Goal: Navigation & Orientation: Find specific page/section

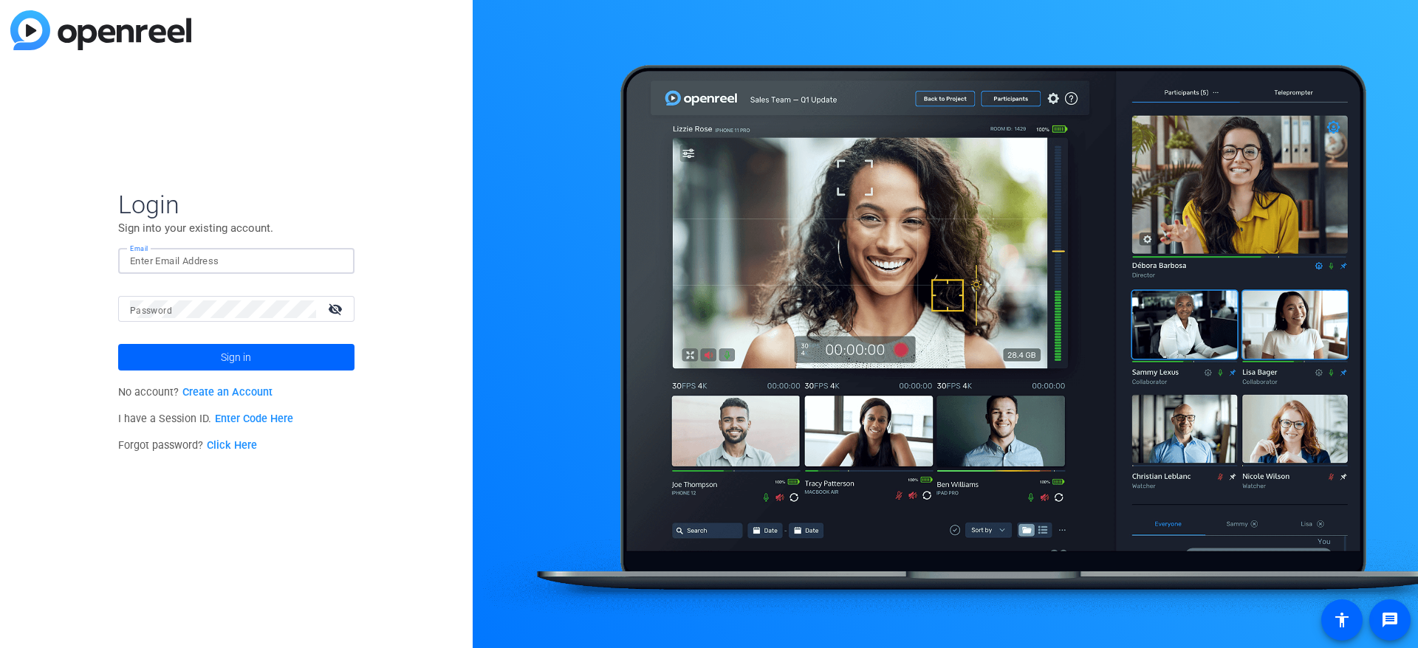
click at [222, 265] on input "Email" at bounding box center [236, 262] width 213 height 18
click at [316, 183] on div "Login Sign into your existing account. Email Password visibility_off Sign in No…" at bounding box center [236, 324] width 473 height 648
click at [258, 258] on input "Email" at bounding box center [236, 262] width 213 height 18
type input "[PERSON_NAME][EMAIL_ADDRESS][PERSON_NAME][DOMAIN_NAME]"
click at [333, 309] on mat-icon "visibility_off" at bounding box center [336, 308] width 35 height 21
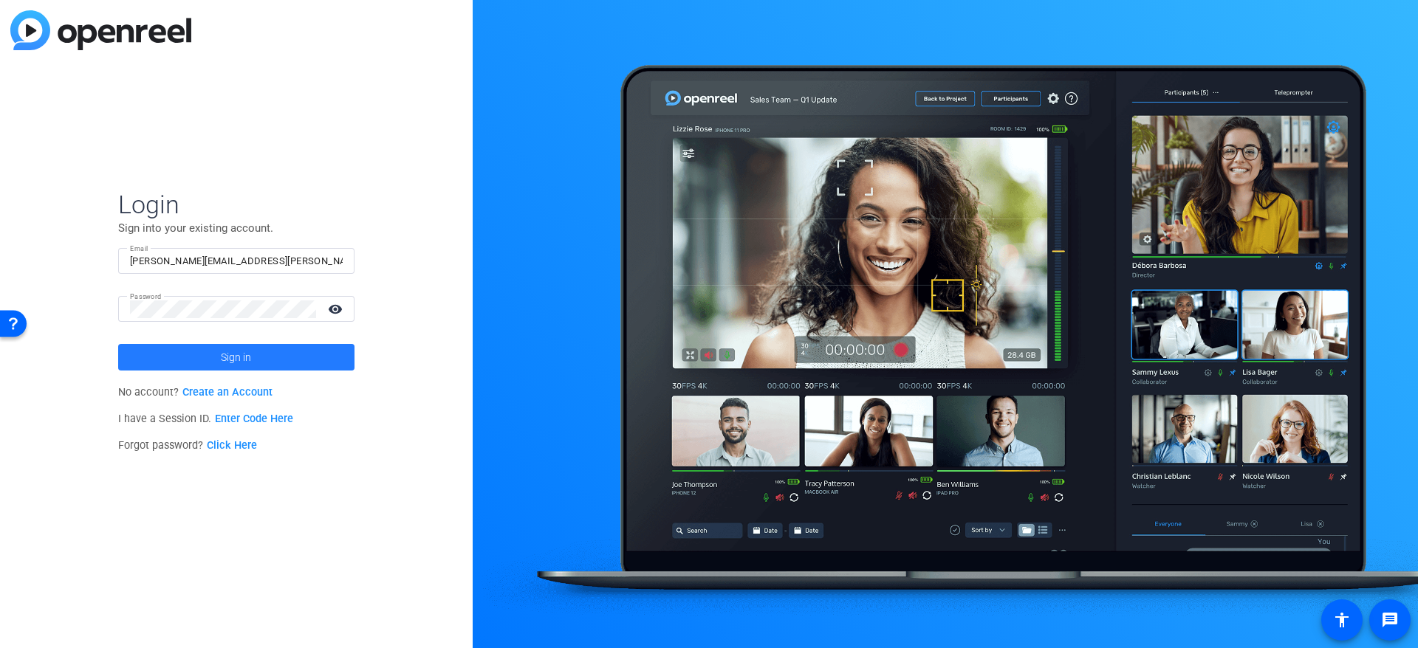
click at [261, 348] on span at bounding box center [236, 357] width 236 height 35
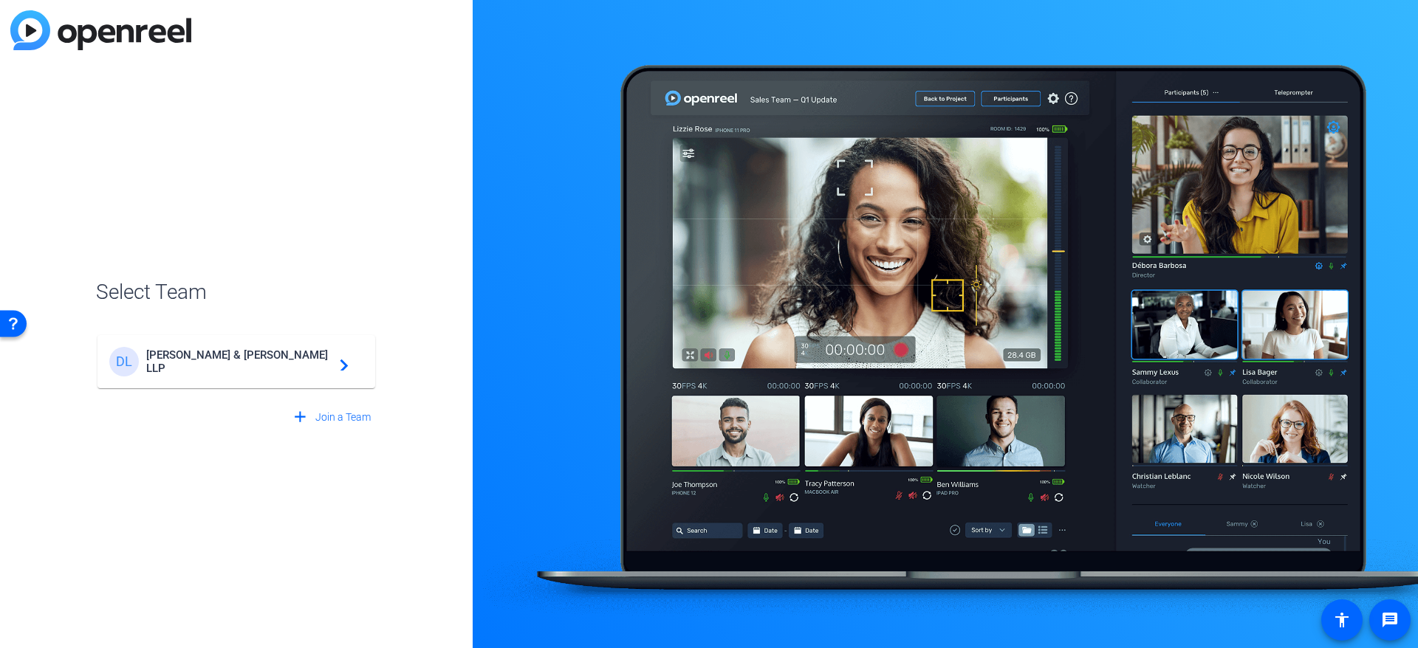
click at [251, 355] on span "[PERSON_NAME] & [PERSON_NAME] LLP" at bounding box center [238, 362] width 185 height 27
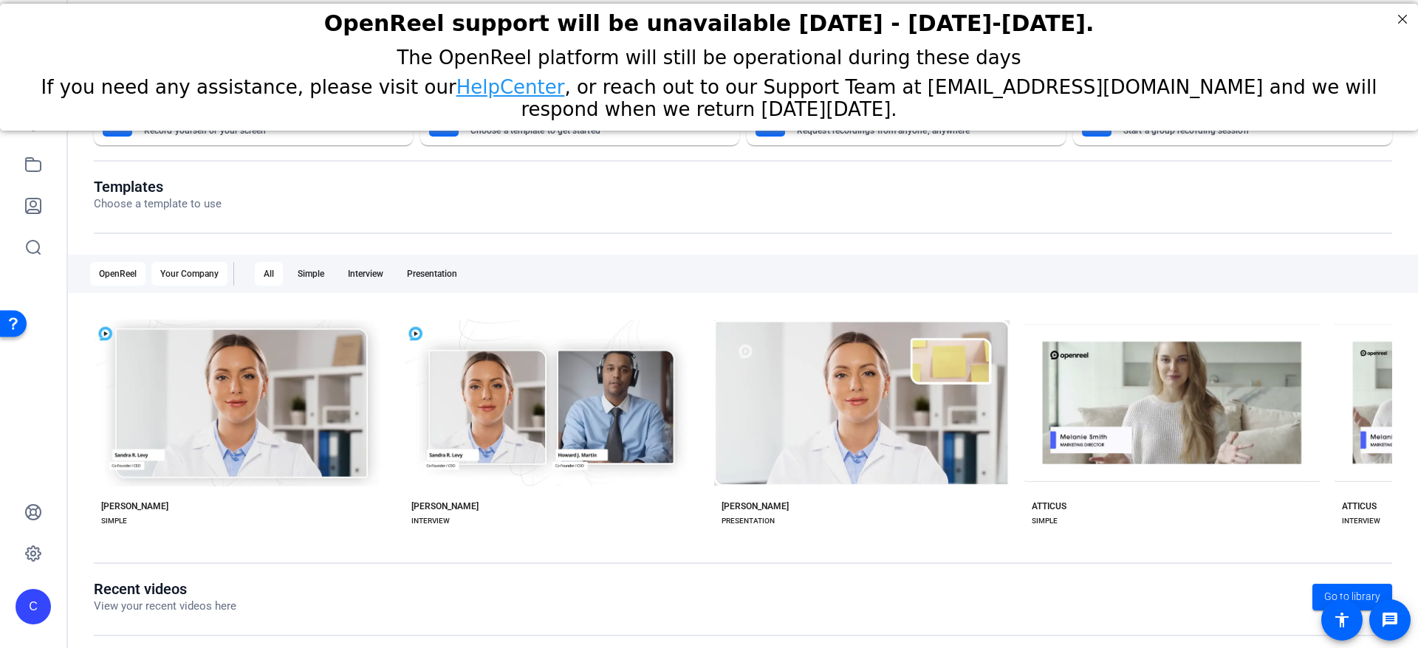
click at [176, 275] on div "Your Company" at bounding box center [189, 274] width 76 height 24
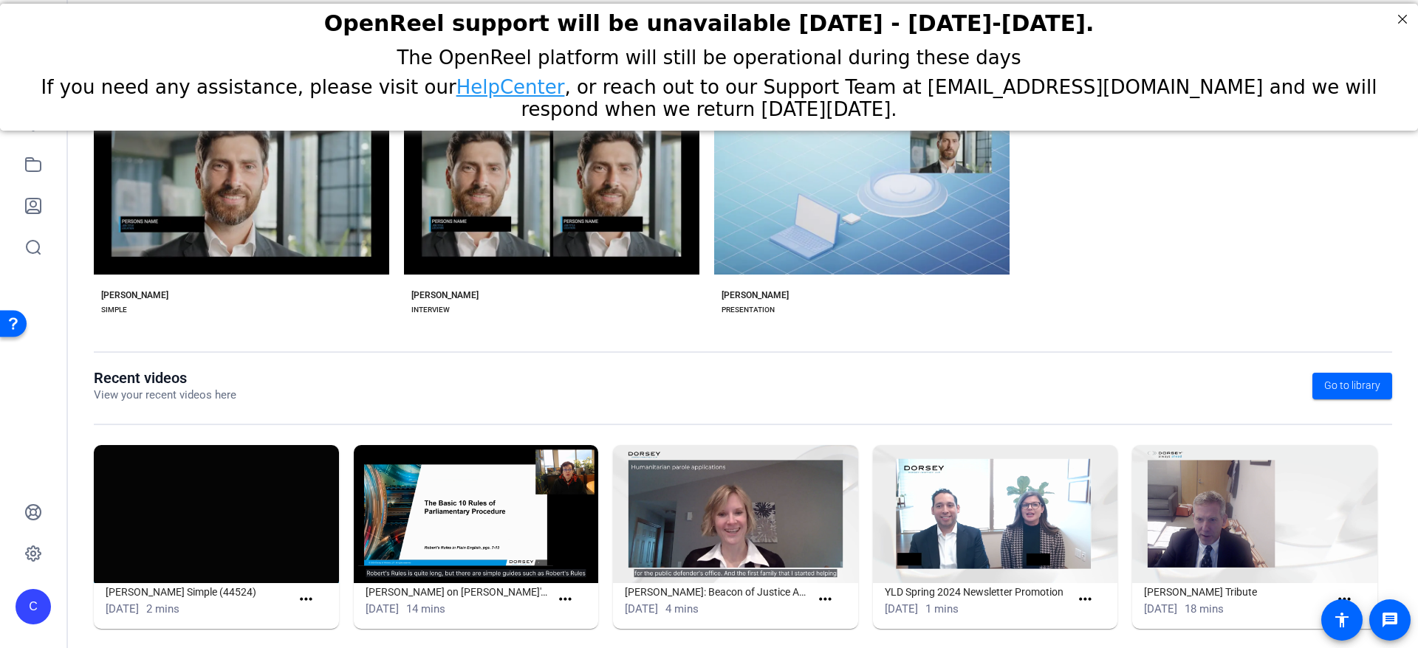
scroll to position [225, 0]
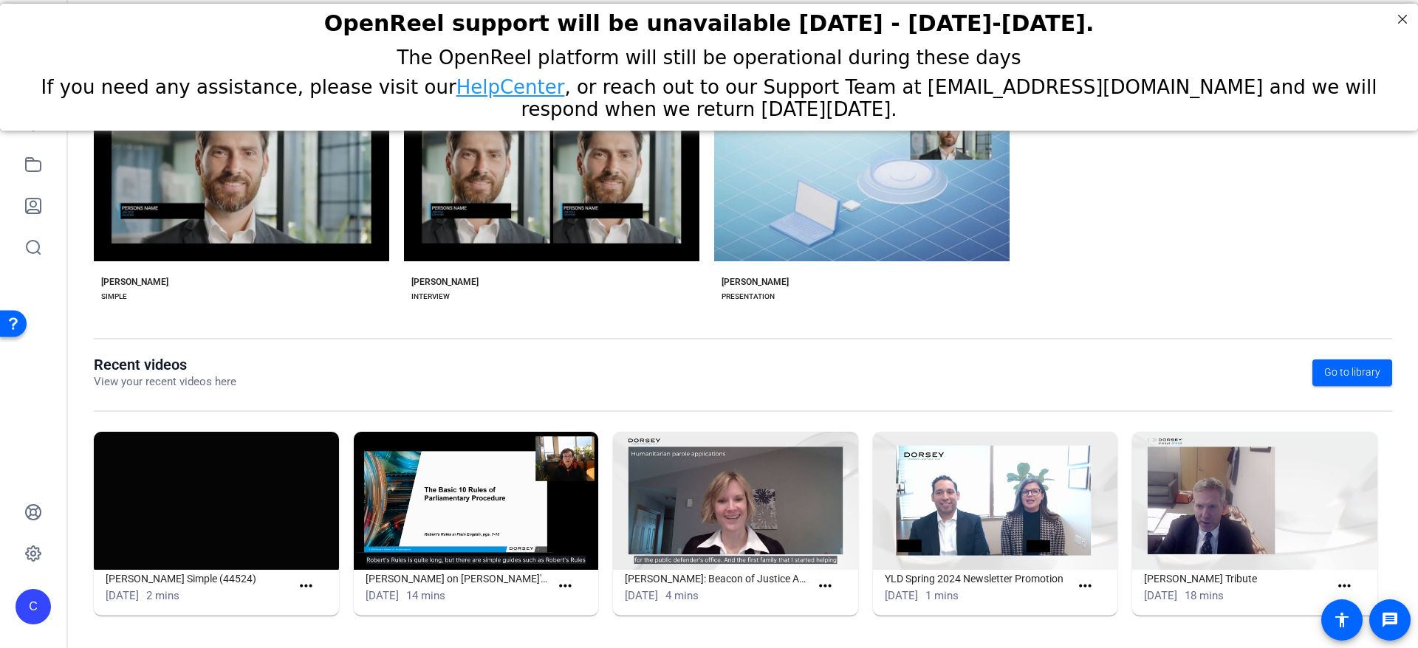
click at [757, 476] on img at bounding box center [735, 501] width 245 height 138
click at [773, 427] on div "Recent videos View your recent videos here Go to library [PERSON_NAME] Simple (…" at bounding box center [743, 493] width 1298 height 275
click at [677, 497] on img at bounding box center [735, 501] width 245 height 138
click at [688, 496] on img at bounding box center [735, 501] width 245 height 138
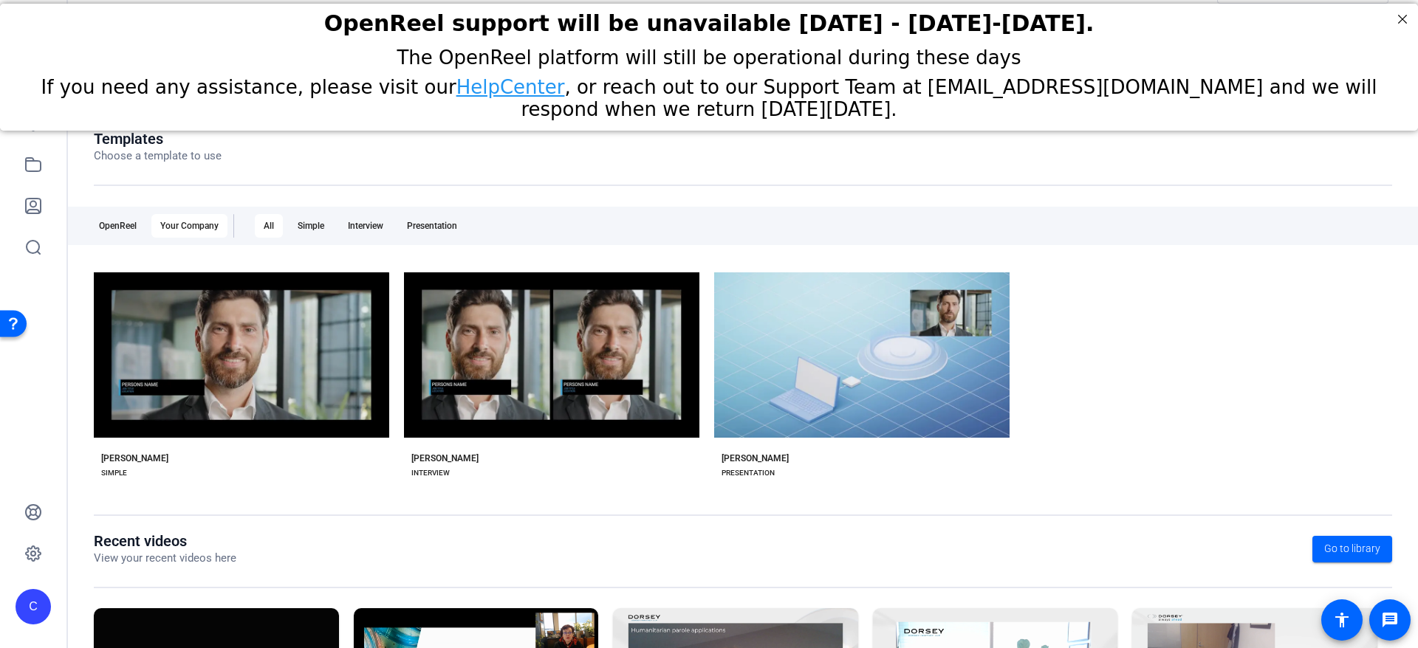
scroll to position [0, 0]
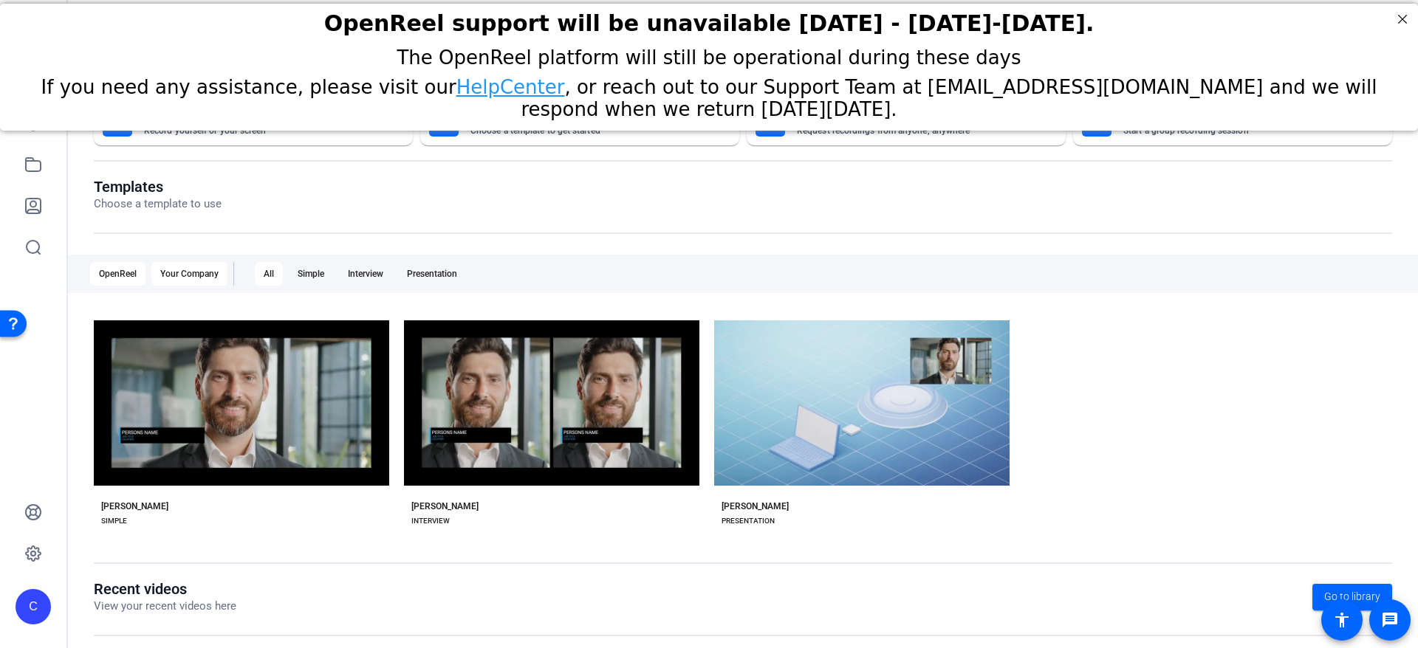
click at [100, 267] on div "OpenReel" at bounding box center [117, 274] width 55 height 24
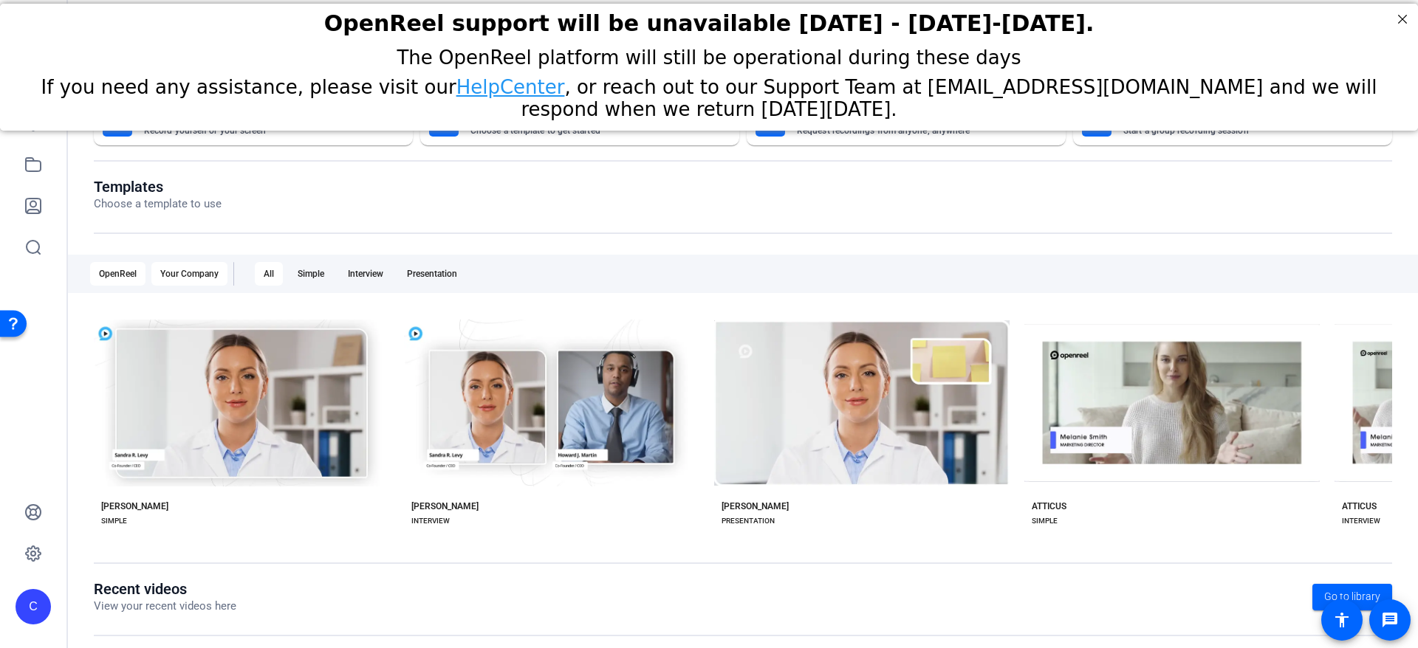
click at [214, 275] on div "Your Company" at bounding box center [189, 274] width 76 height 24
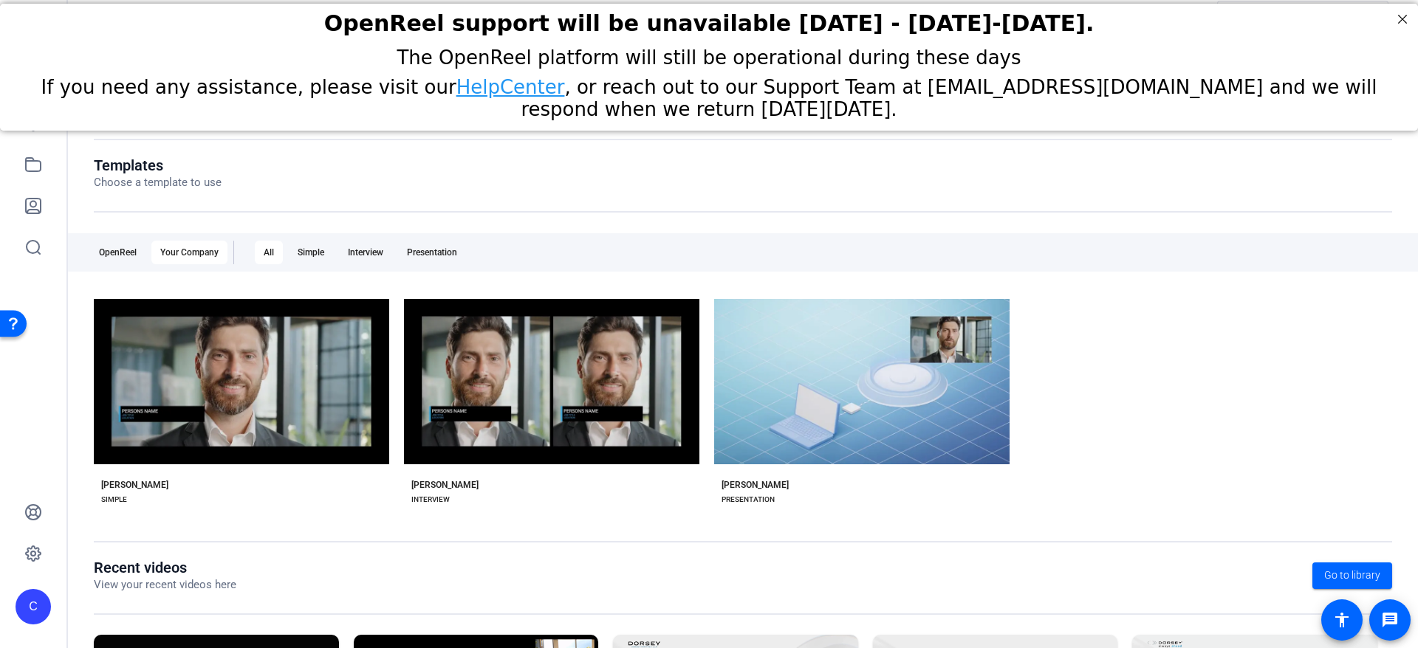
scroll to position [3, 0]
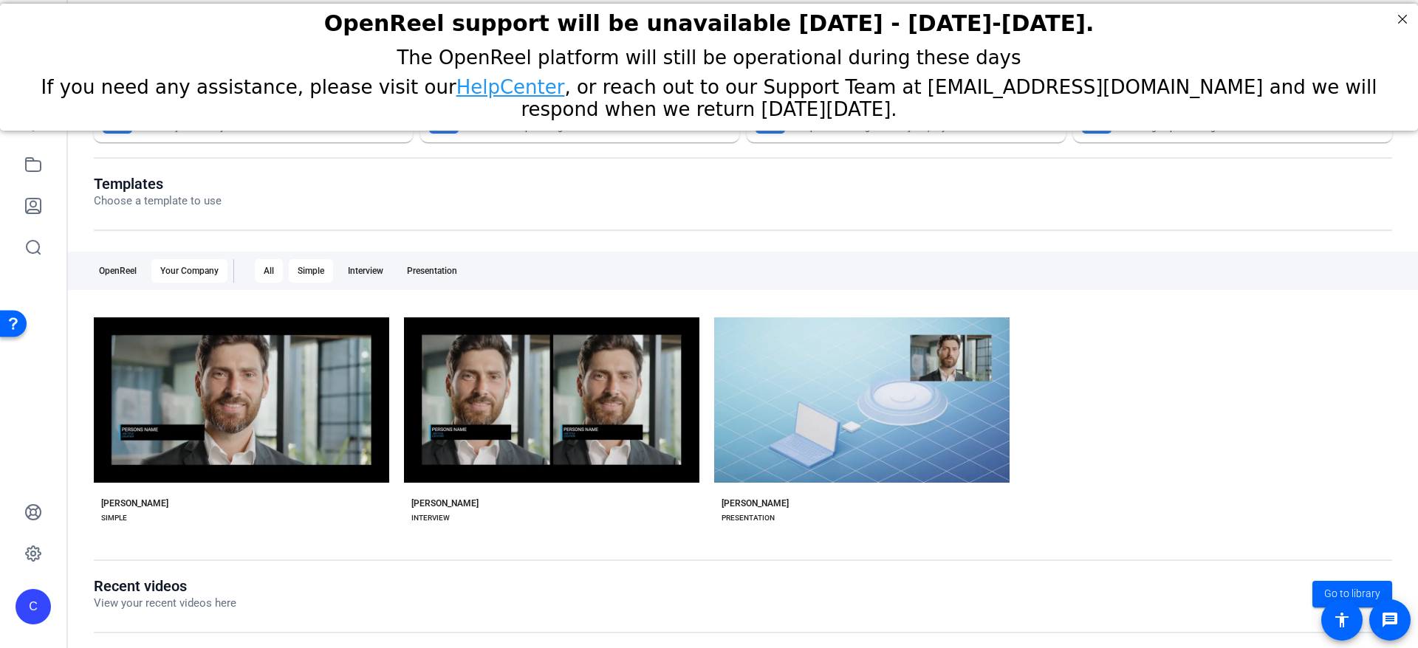
click at [313, 271] on div "Simple" at bounding box center [311, 271] width 44 height 24
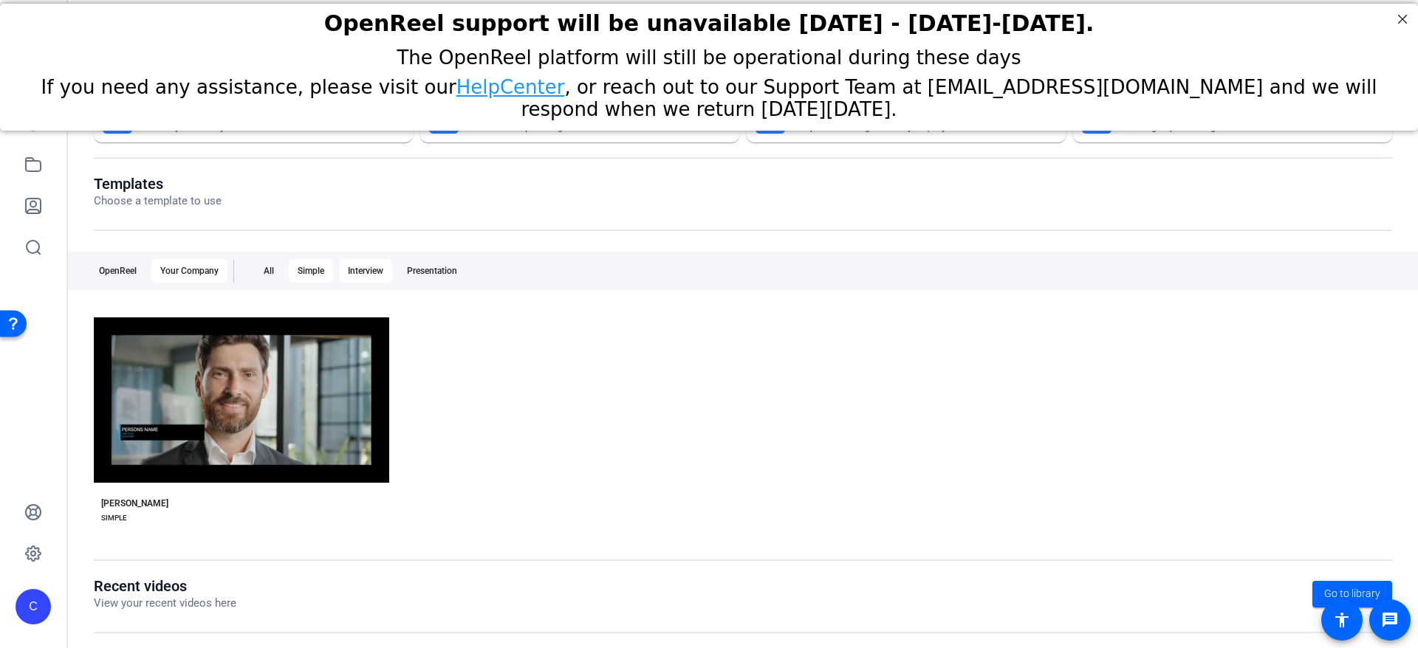
click at [366, 271] on div "Interview" at bounding box center [365, 271] width 53 height 24
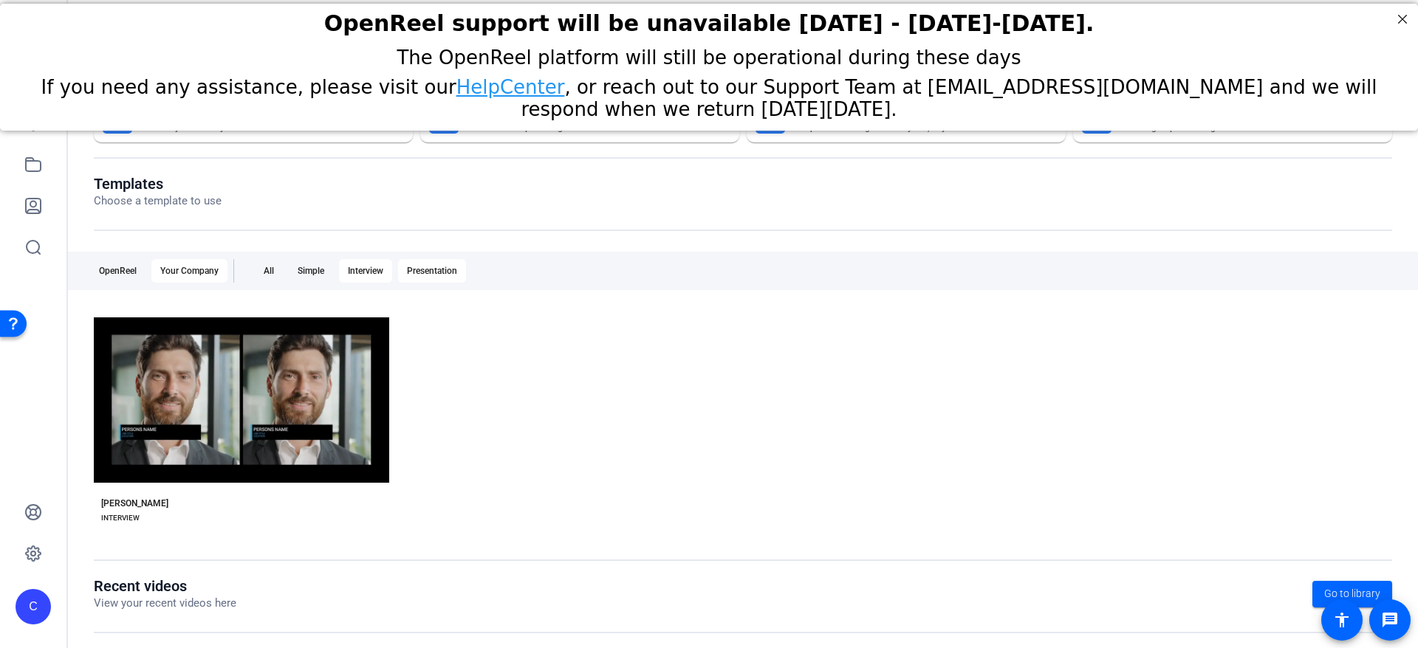
click at [455, 273] on div "Presentation" at bounding box center [432, 271] width 68 height 24
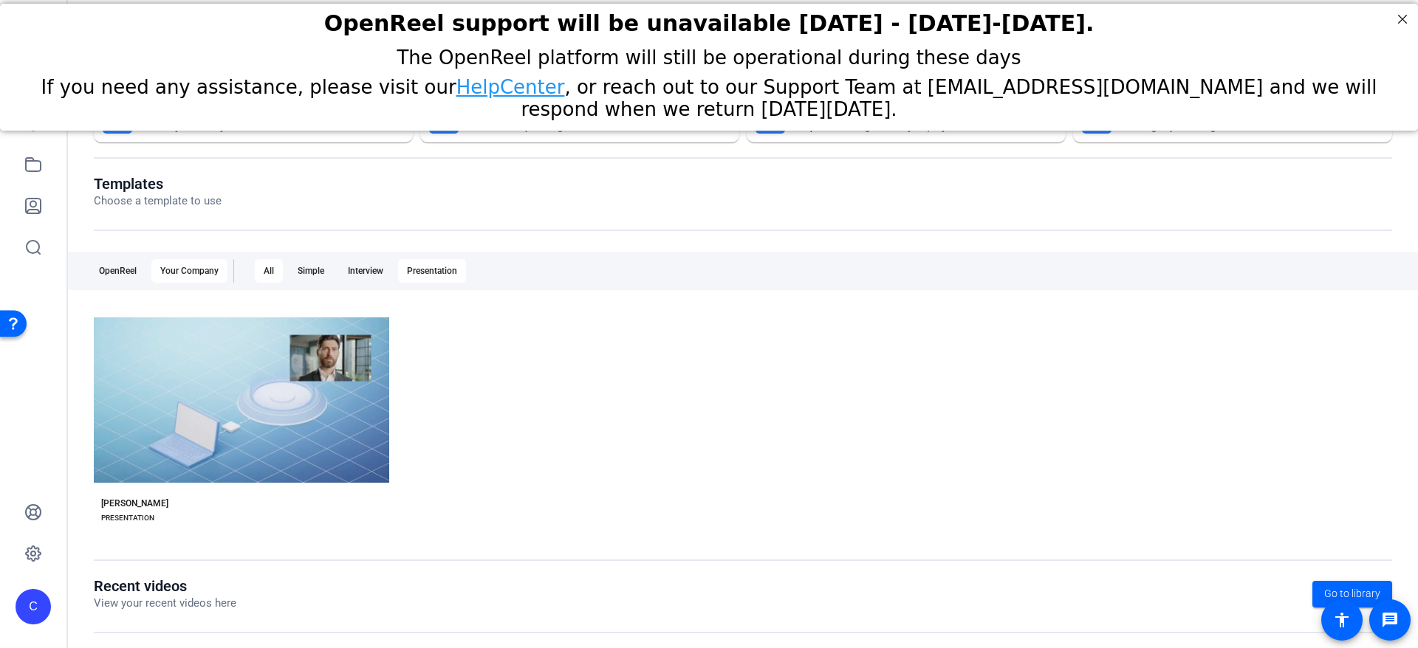
click at [271, 273] on div "All" at bounding box center [269, 271] width 28 height 24
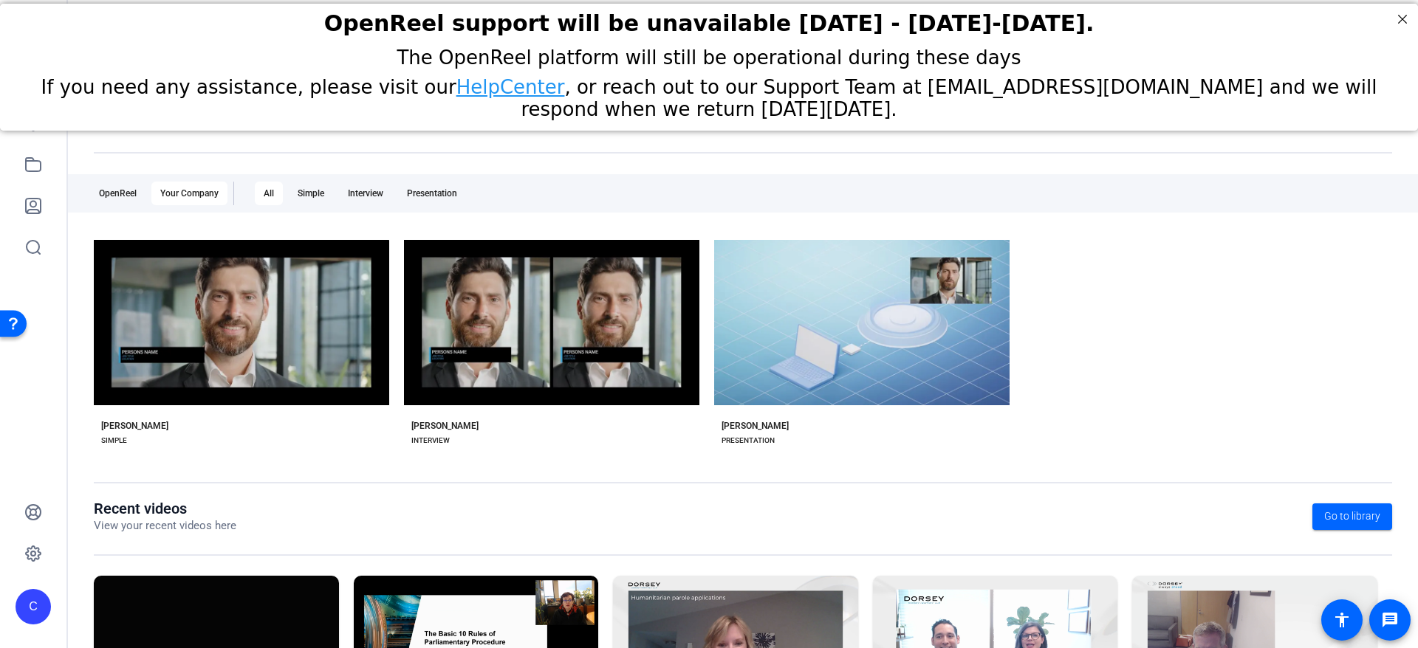
scroll to position [151, 0]
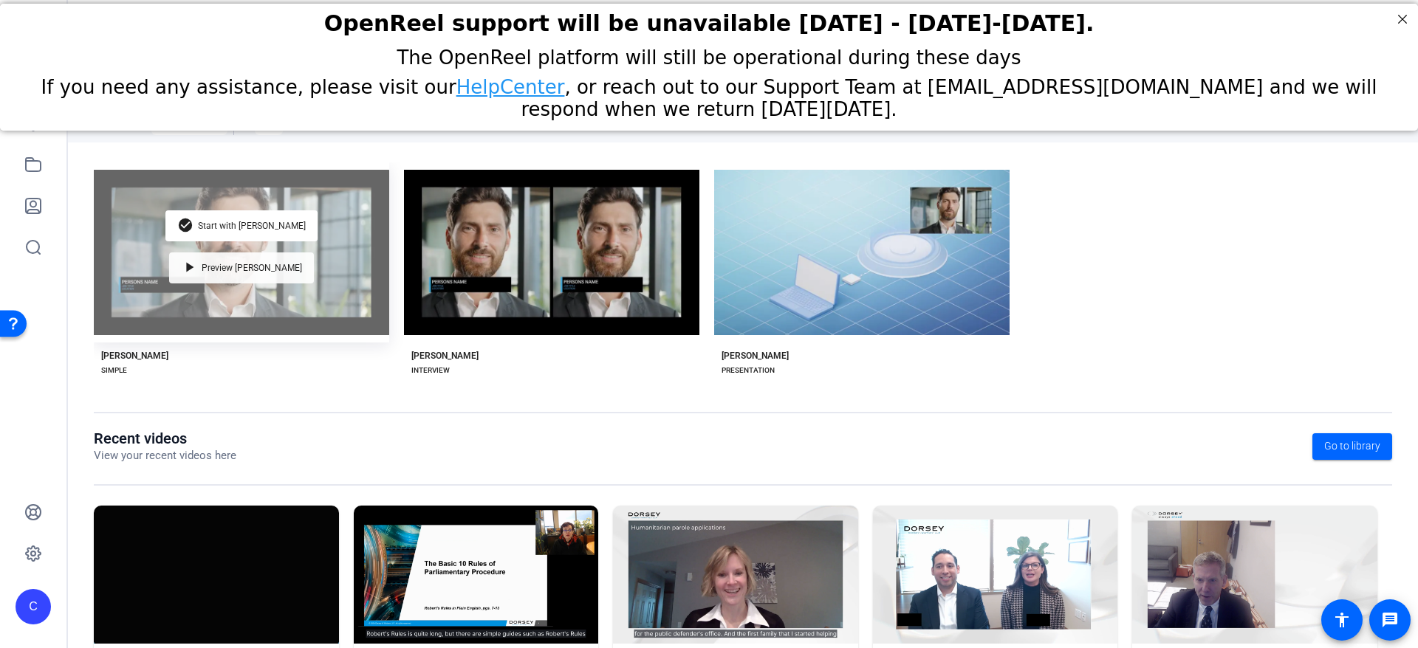
click at [269, 273] on div "play_arrow Preview [PERSON_NAME]" at bounding box center [241, 268] width 145 height 31
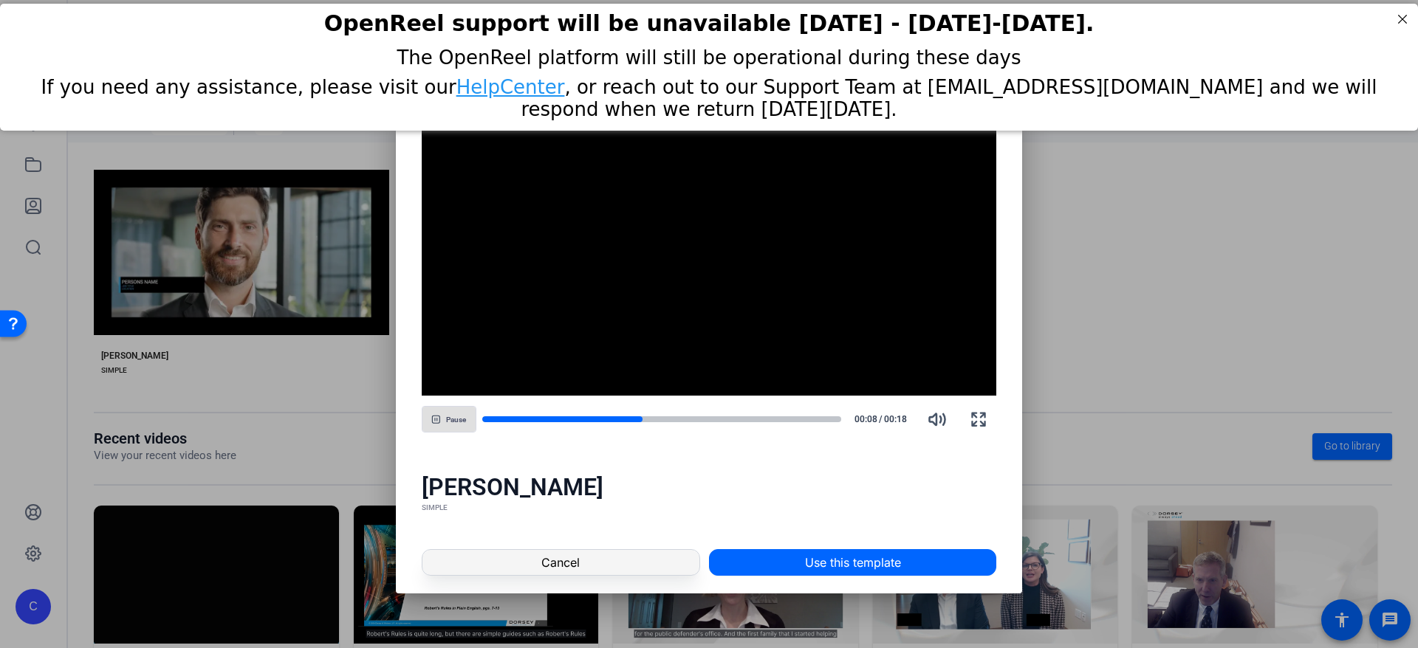
click at [599, 569] on span at bounding box center [560, 562] width 277 height 35
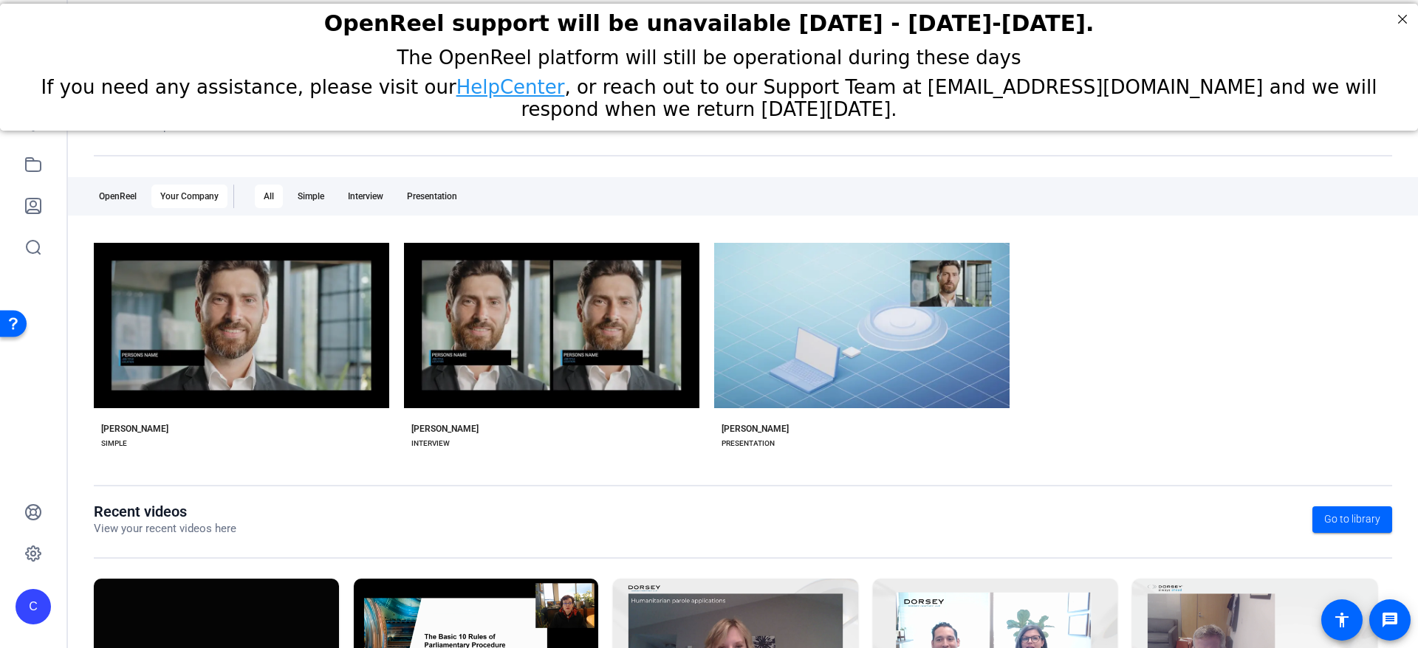
scroll to position [0, 0]
